Goal: Communication & Community: Participate in discussion

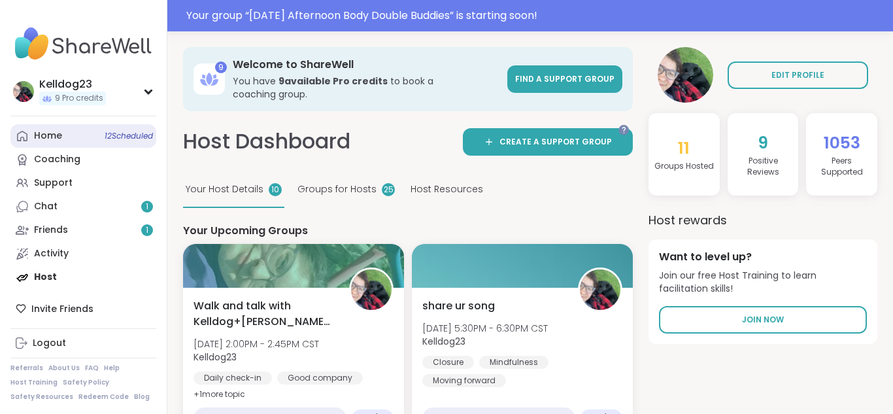
click at [44, 139] on div "Home 12 Scheduled" at bounding box center [48, 135] width 28 height 13
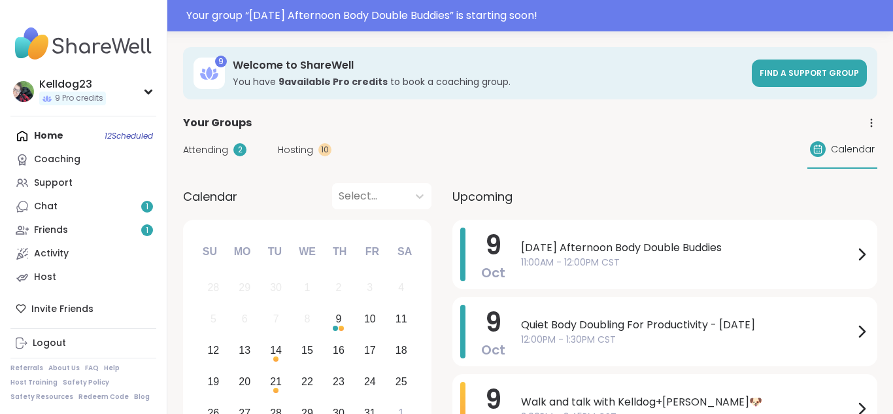
click at [210, 151] on span "Attending" at bounding box center [205, 150] width 45 height 14
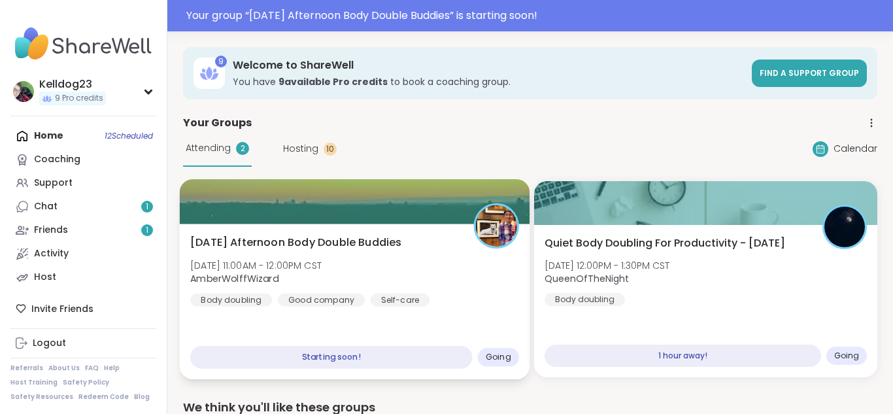
click at [252, 209] on div at bounding box center [355, 201] width 351 height 44
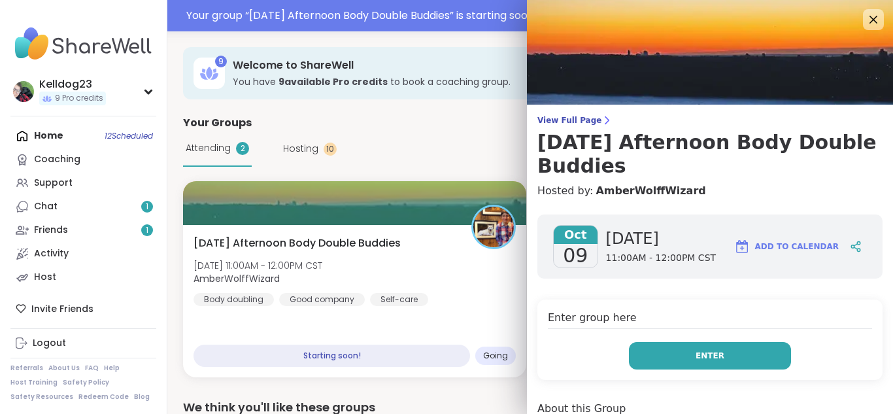
click at [704, 364] on button "Enter" at bounding box center [710, 355] width 162 height 27
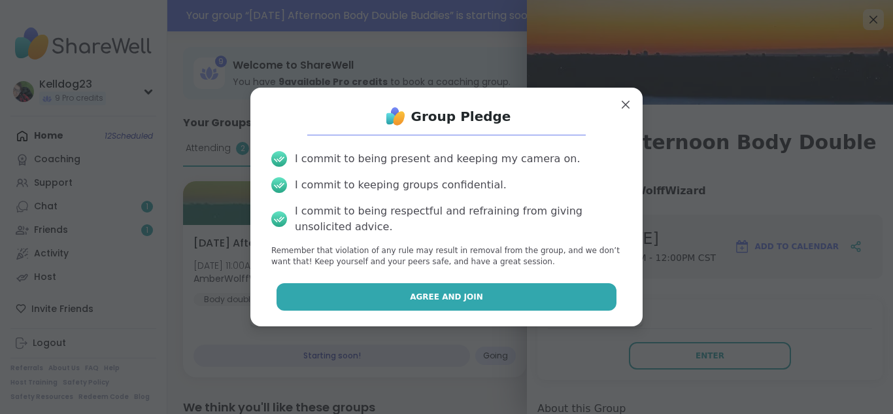
click at [402, 290] on button "Agree and Join" at bounding box center [447, 296] width 341 height 27
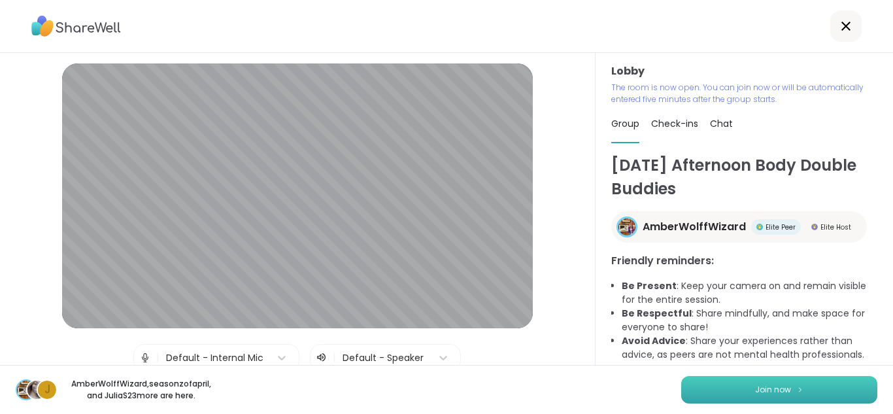
click at [761, 393] on span "Join now" at bounding box center [773, 390] width 36 height 12
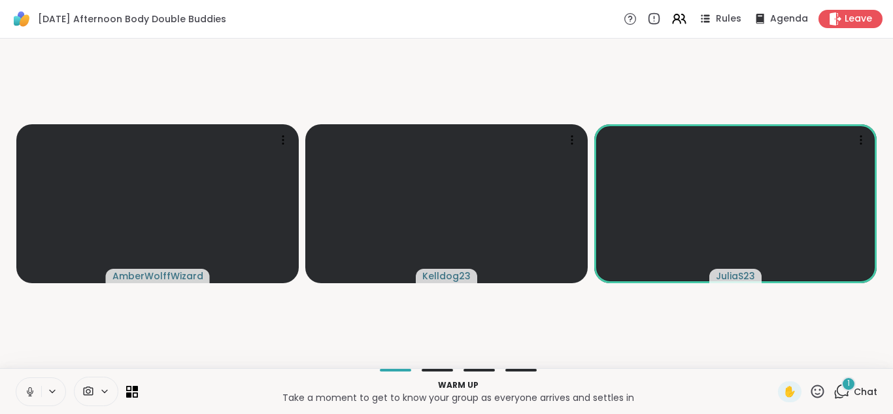
click at [846, 394] on icon at bounding box center [843, 391] width 12 height 12
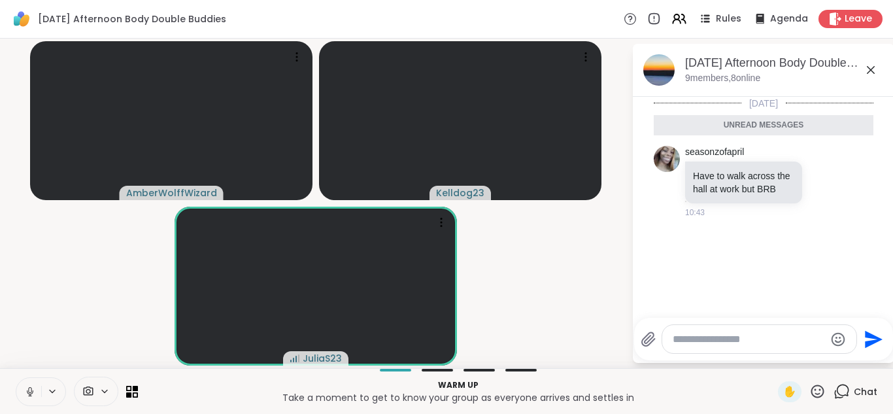
click at [725, 334] on textarea "Type your message" at bounding box center [749, 339] width 152 height 13
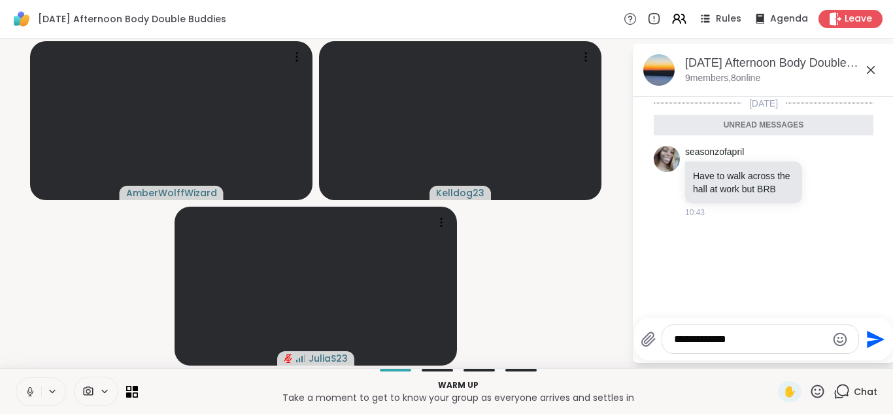
click at [18, 390] on button at bounding box center [28, 391] width 25 height 27
click at [778, 341] on textarea "**********" at bounding box center [750, 339] width 152 height 13
type textarea "**********"
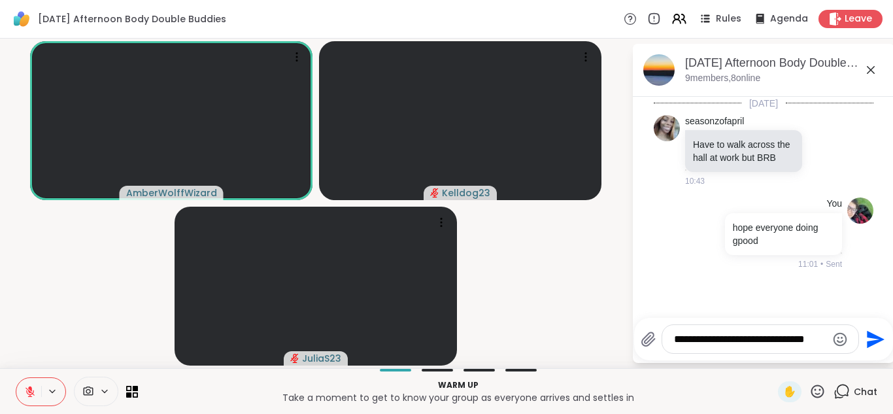
type textarea "**********"
click at [21, 395] on button at bounding box center [28, 391] width 25 height 27
click at [18, 393] on button at bounding box center [28, 391] width 25 height 27
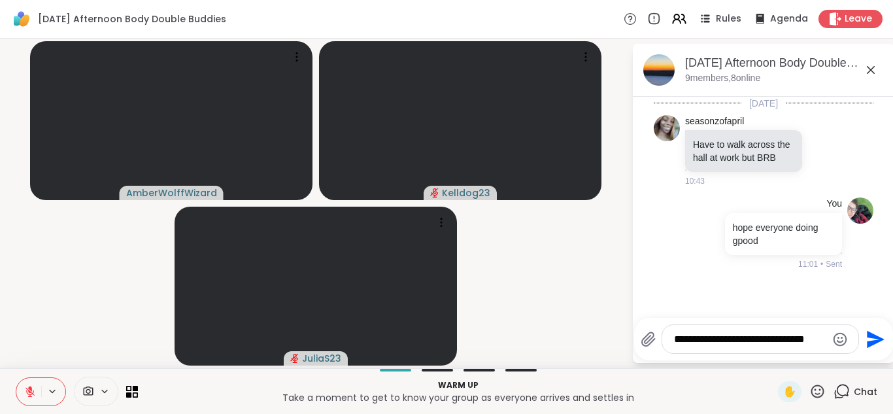
click at [24, 388] on icon at bounding box center [30, 392] width 12 height 12
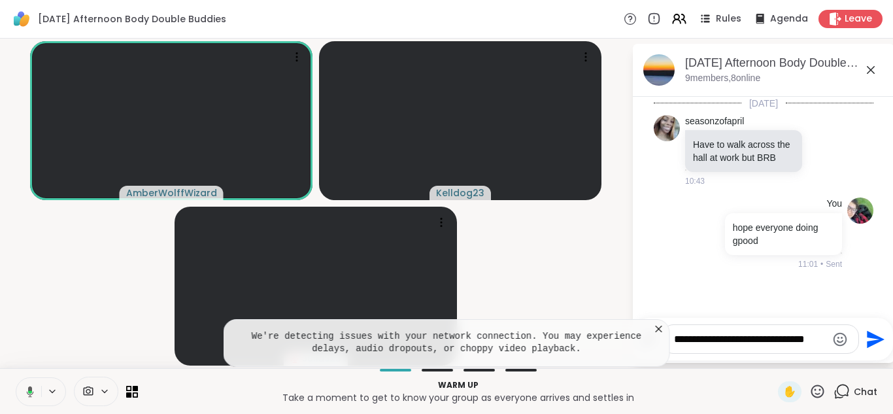
click at [661, 329] on icon at bounding box center [659, 328] width 13 height 13
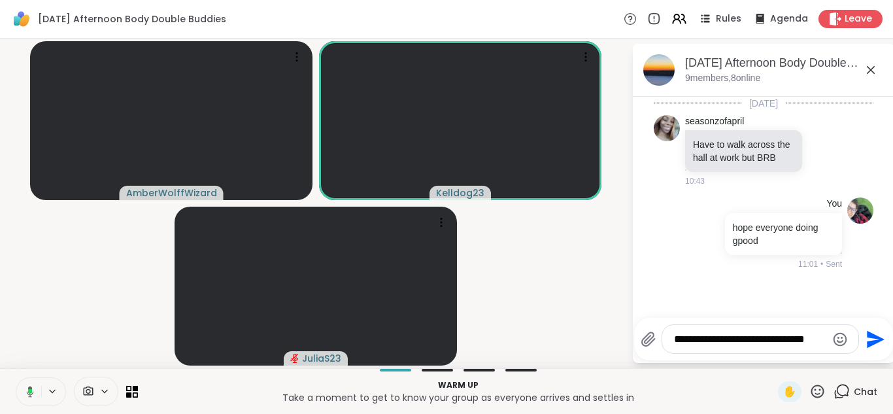
click at [867, 335] on icon "Send" at bounding box center [876, 339] width 18 height 18
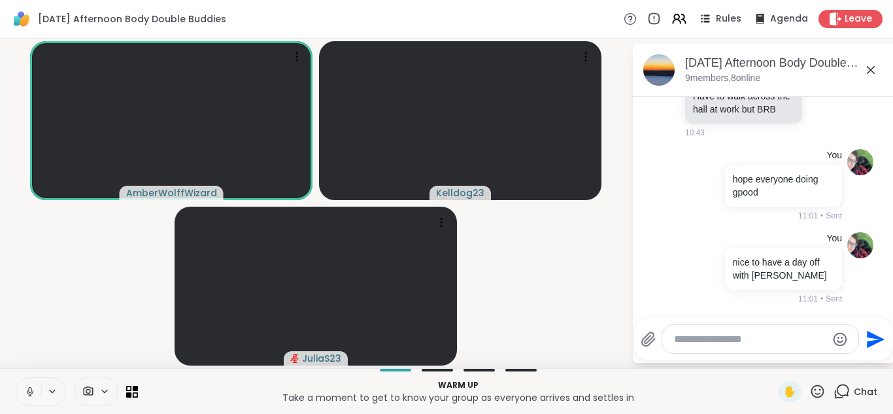
click at [868, 69] on icon at bounding box center [871, 70] width 16 height 16
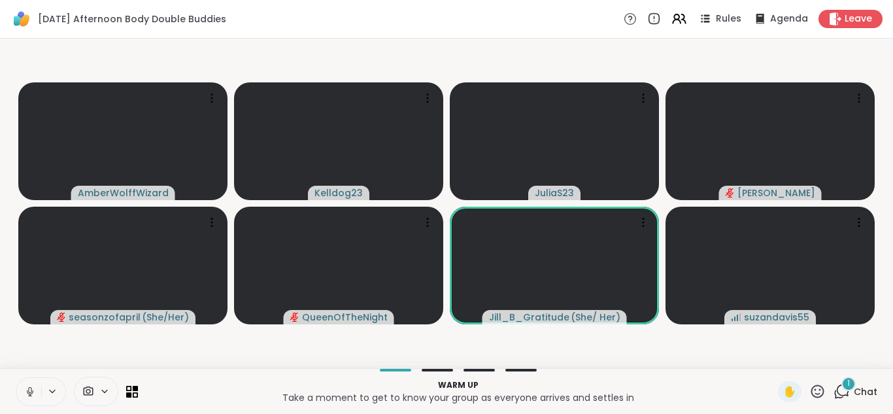
click at [844, 391] on icon at bounding box center [842, 391] width 16 height 16
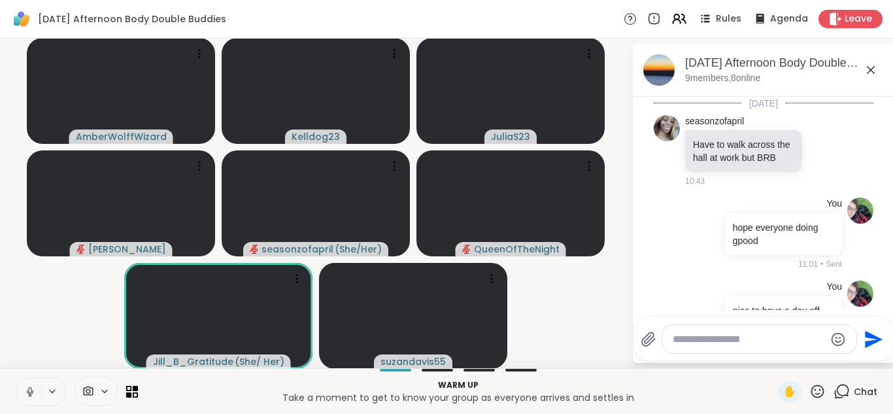
scroll to position [162, 0]
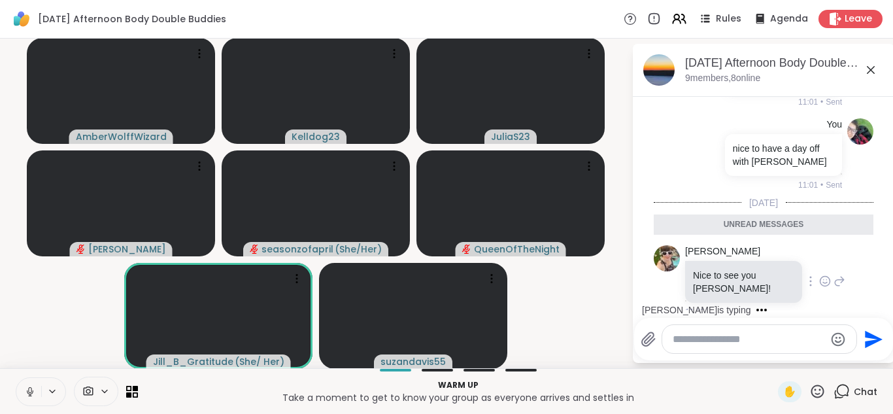
click at [827, 275] on icon at bounding box center [825, 281] width 12 height 13
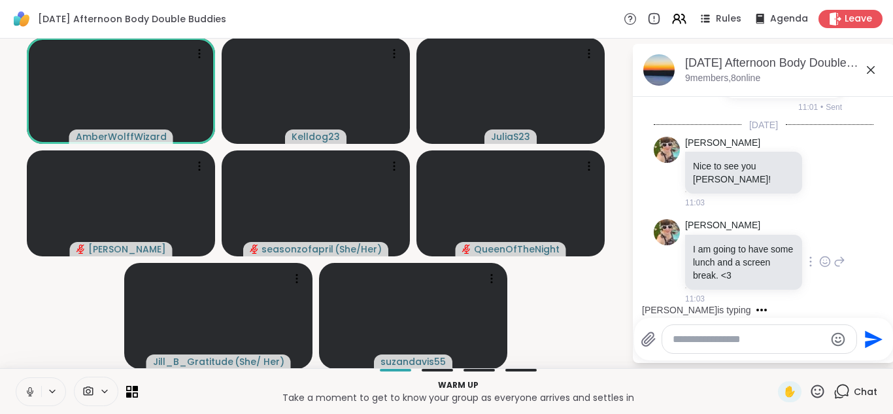
scroll to position [227, 0]
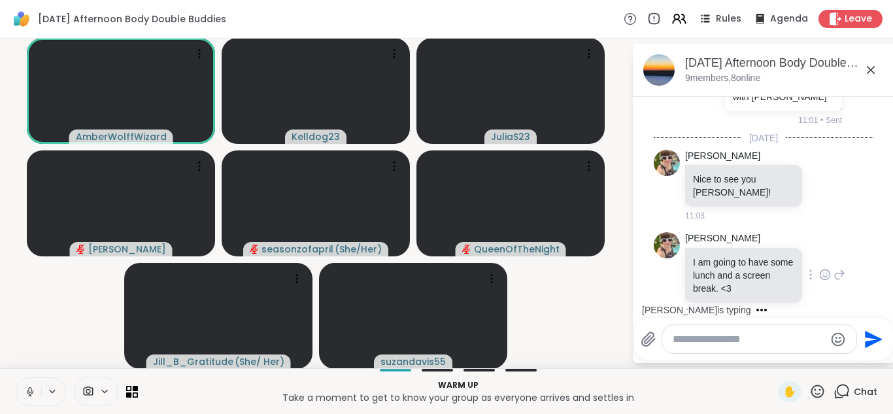
click at [722, 256] on p "I am going to have some lunch and a screen break. <3" at bounding box center [743, 275] width 101 height 39
click at [828, 179] on icon at bounding box center [825, 185] width 12 height 13
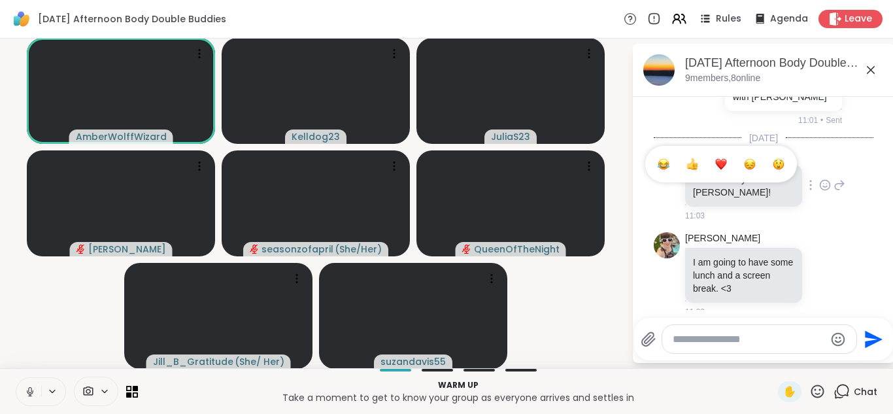
click at [727, 159] on div "Select Reaction: Heart" at bounding box center [721, 164] width 12 height 12
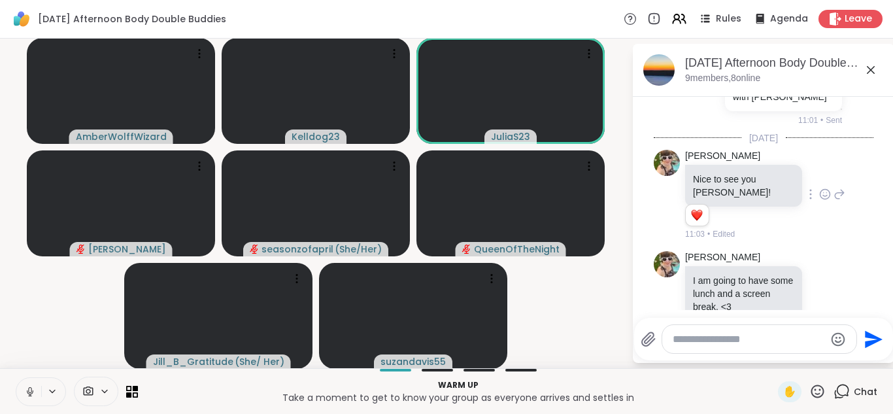
click at [846, 190] on icon at bounding box center [840, 194] width 12 height 16
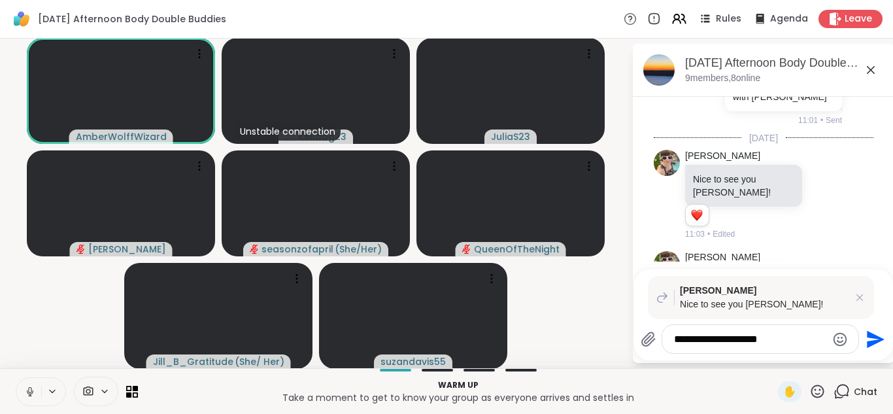
type textarea "**********"
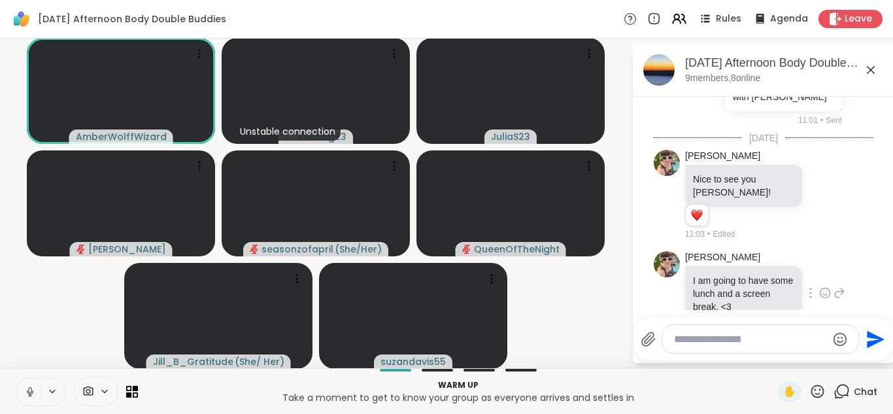
scroll to position [360, 0]
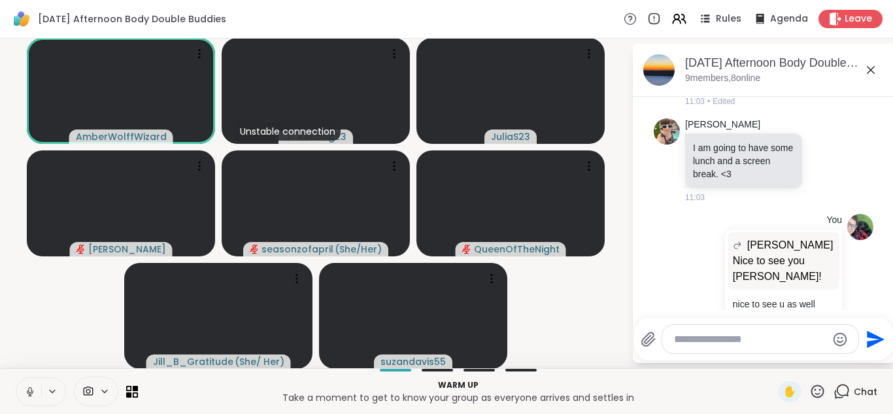
click at [874, 69] on icon at bounding box center [871, 70] width 16 height 16
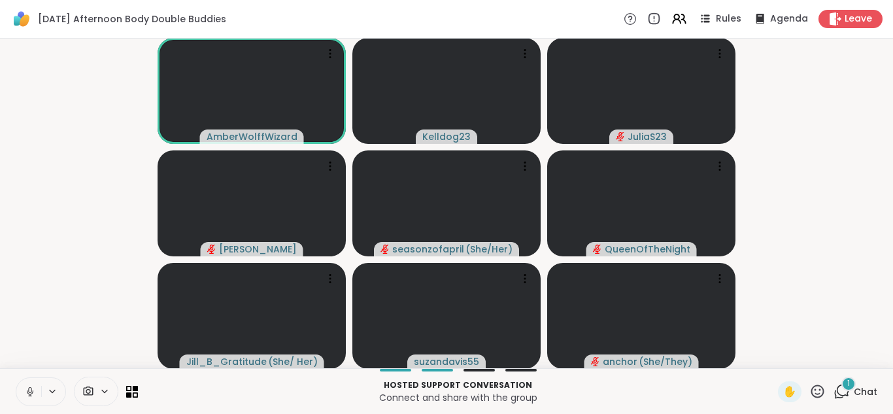
click at [846, 396] on icon at bounding box center [842, 391] width 16 height 16
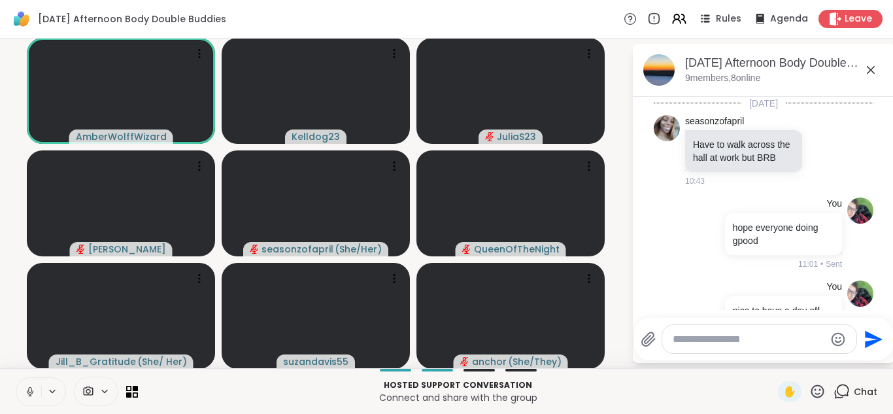
scroll to position [473, 0]
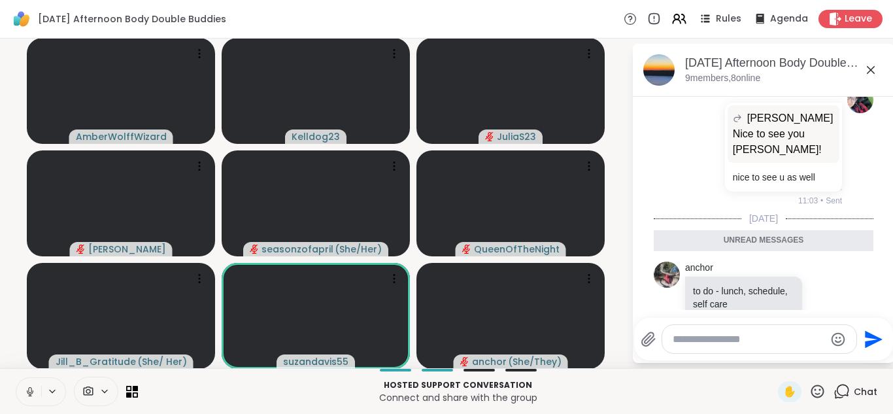
click at [868, 73] on icon at bounding box center [871, 70] width 16 height 16
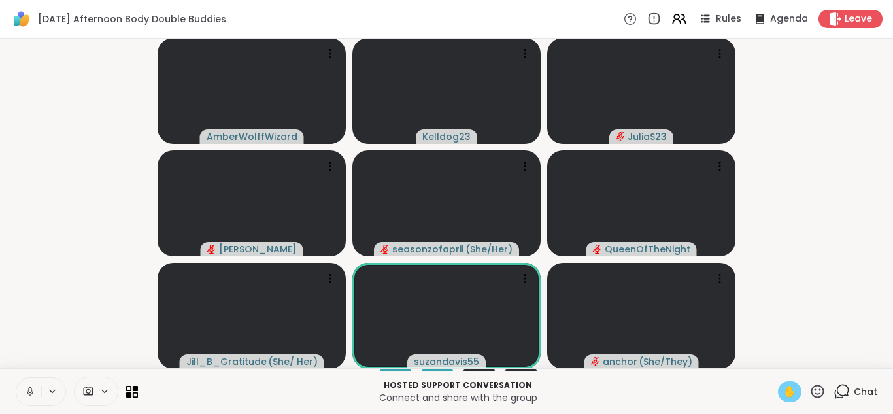
click at [791, 392] on span "✋" at bounding box center [789, 392] width 13 height 16
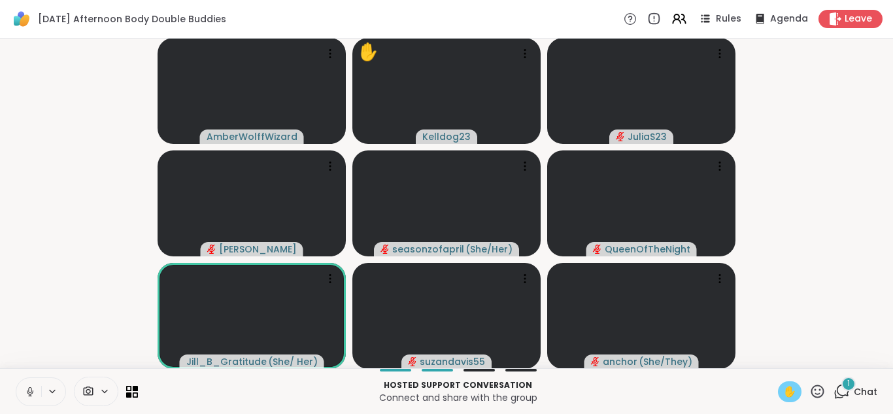
click at [838, 388] on icon at bounding box center [843, 391] width 12 height 12
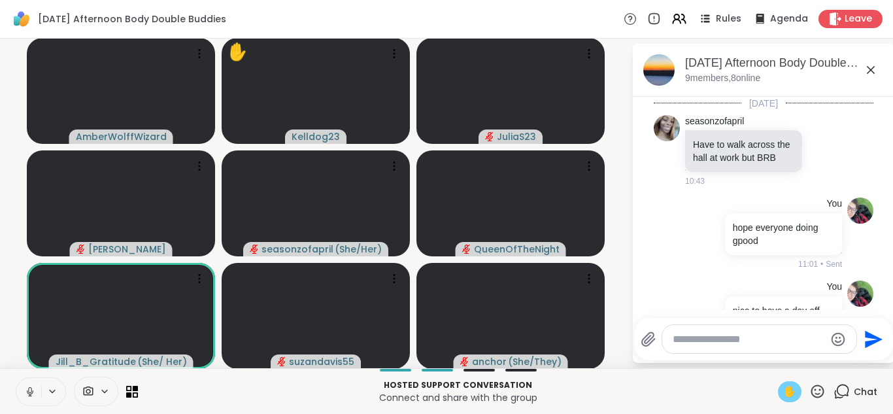
scroll to position [570, 0]
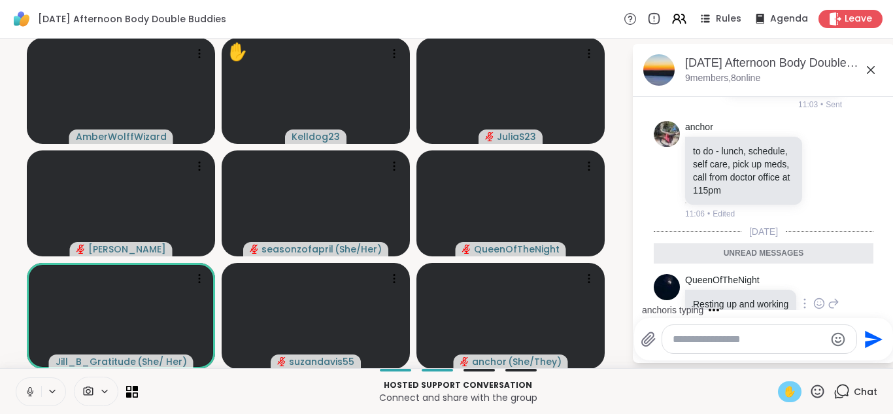
click at [815, 298] on icon at bounding box center [820, 303] width 10 height 10
click at [824, 277] on div "Select Reaction: Heart" at bounding box center [820, 283] width 12 height 12
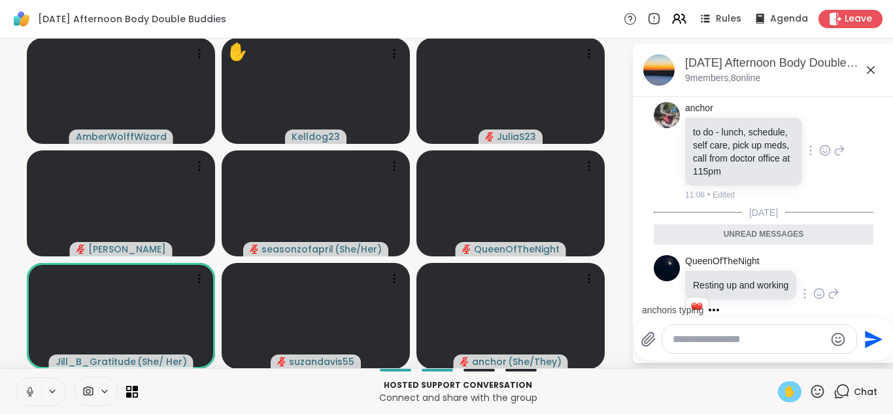
click at [825, 144] on icon at bounding box center [825, 150] width 12 height 13
click at [873, 70] on icon at bounding box center [871, 70] width 16 height 16
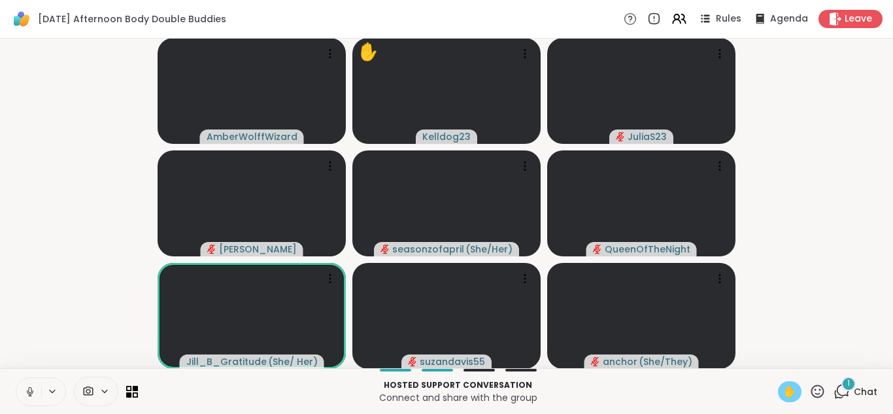
click at [849, 387] on span "1" at bounding box center [849, 383] width 3 height 11
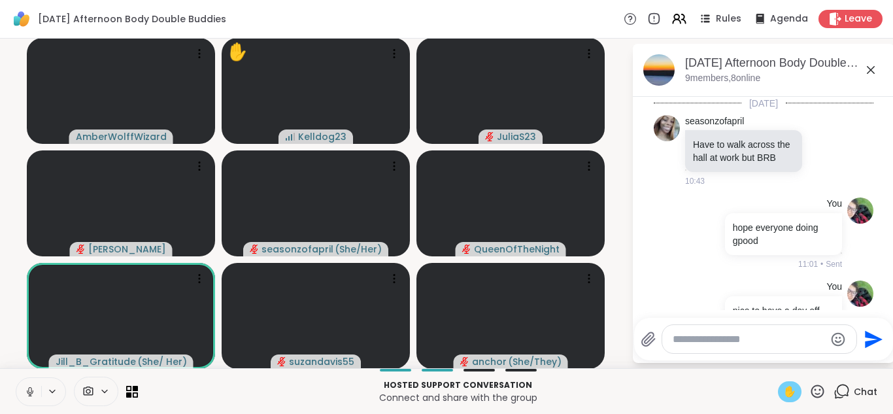
scroll to position [671, 0]
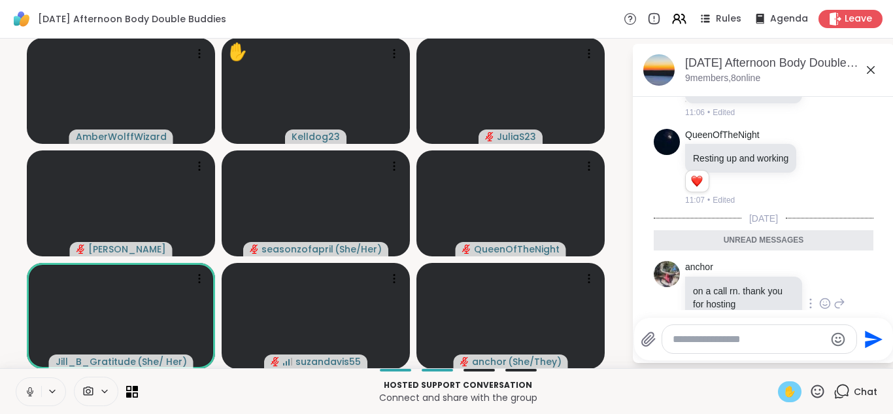
click at [825, 297] on icon at bounding box center [825, 303] width 12 height 13
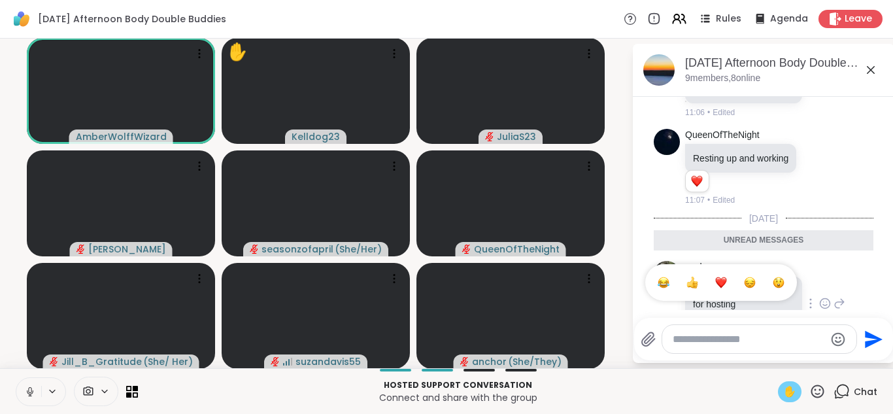
click at [724, 277] on div "Select Reaction: Heart" at bounding box center [721, 283] width 12 height 12
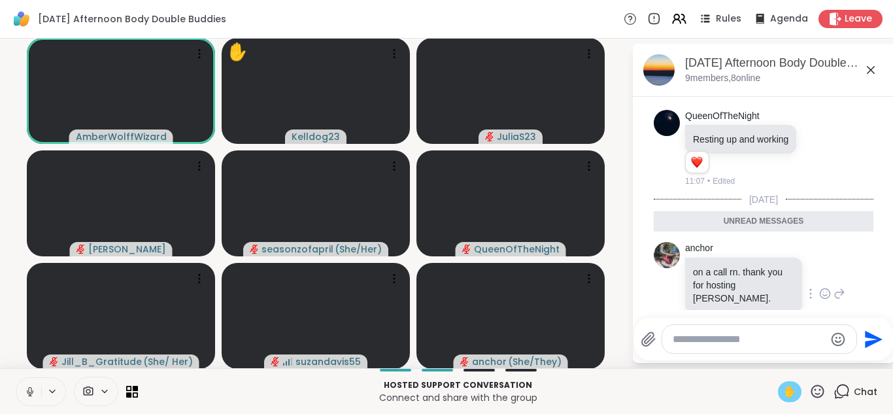
click at [866, 69] on icon at bounding box center [871, 70] width 16 height 16
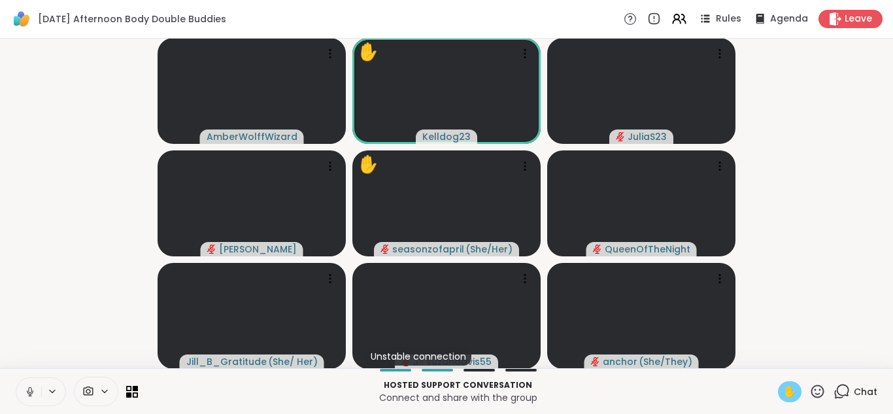
click at [791, 391] on span "✋" at bounding box center [789, 392] width 13 height 16
click at [29, 386] on icon at bounding box center [28, 392] width 12 height 12
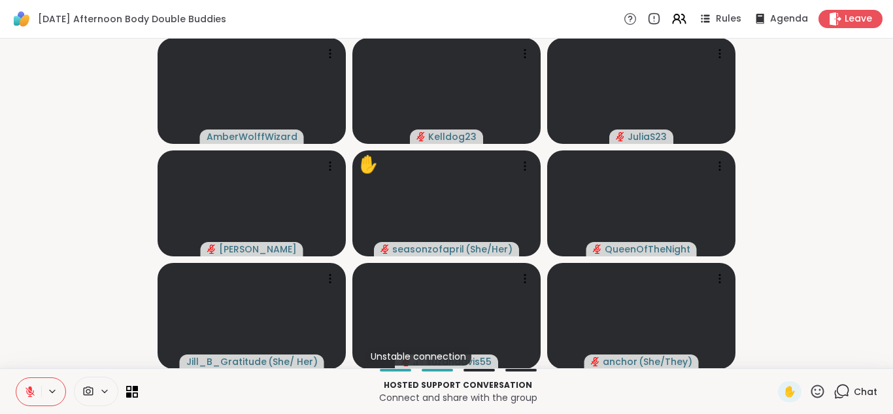
click at [844, 388] on icon at bounding box center [842, 391] width 16 height 16
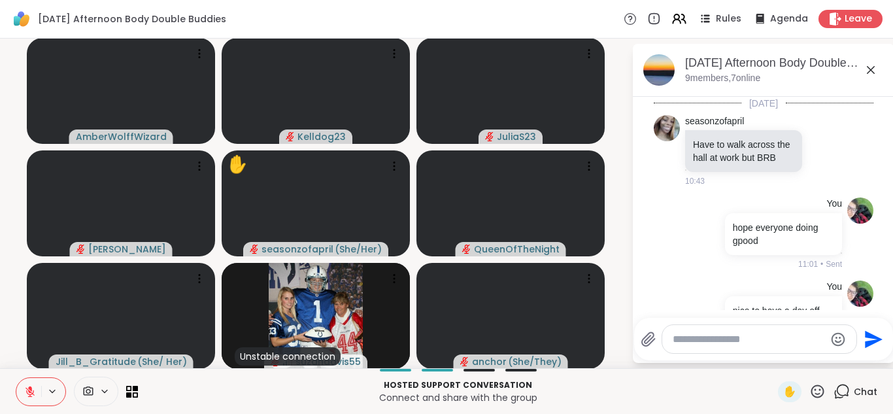
scroll to position [664, 0]
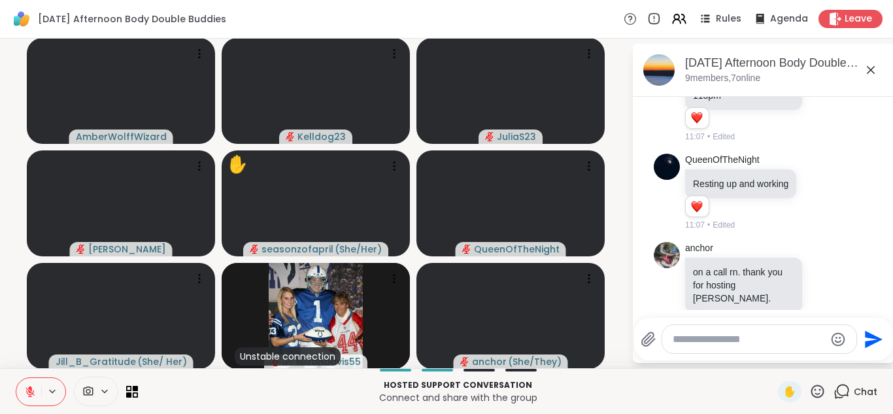
click at [690, 340] on textarea "Type your message" at bounding box center [749, 339] width 152 height 13
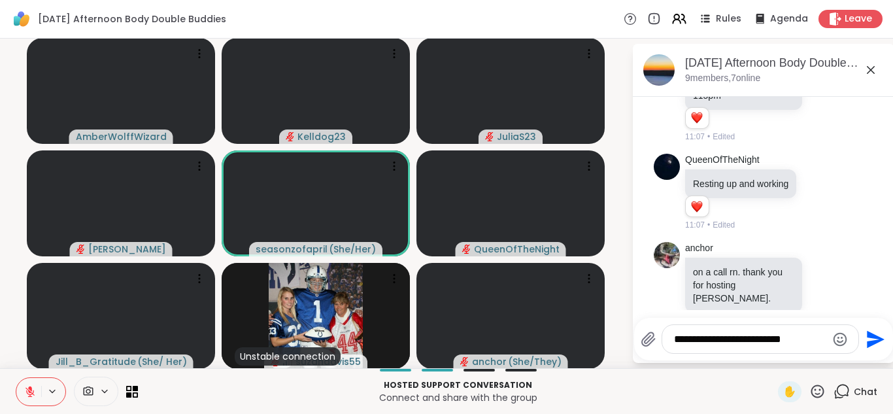
type textarea "**********"
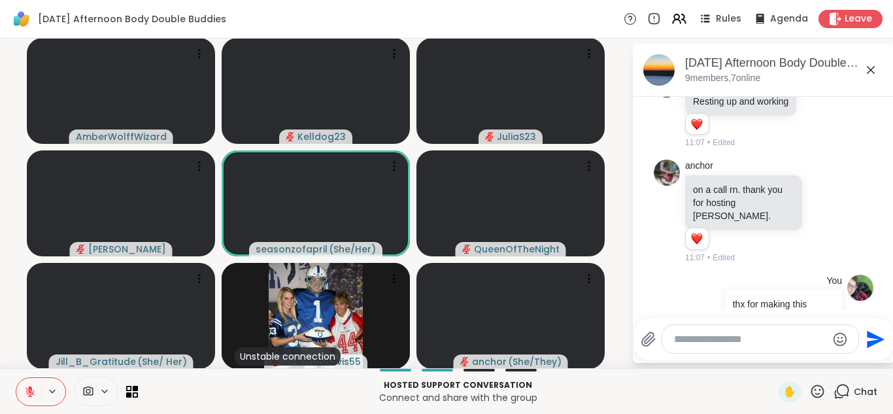
click at [878, 72] on icon at bounding box center [871, 70] width 16 height 16
